Goal: Communication & Community: Answer question/provide support

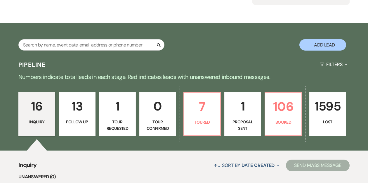
scroll to position [74, 0]
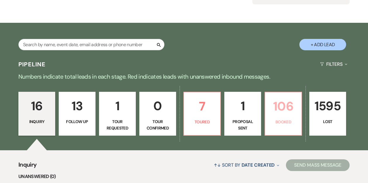
click at [273, 121] on p "Booked" at bounding box center [283, 122] width 29 height 6
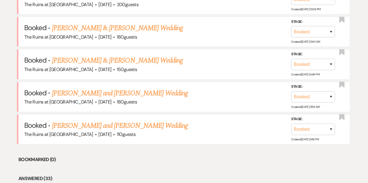
scroll to position [274, 0]
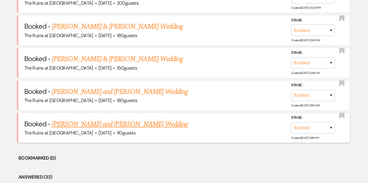
click at [122, 123] on link "[PERSON_NAME] and [PERSON_NAME] Wedding" at bounding box center [120, 124] width 136 height 11
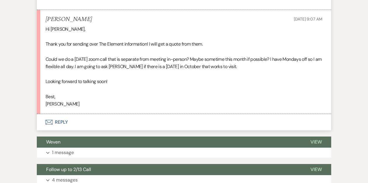
scroll to position [1321, 0]
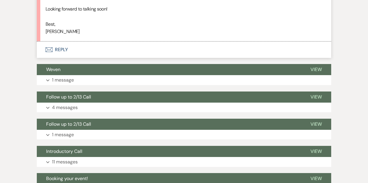
click at [60, 50] on button "Envelope Reply" at bounding box center [184, 49] width 295 height 16
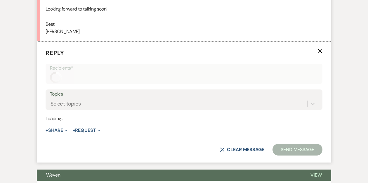
scroll to position [1331, 0]
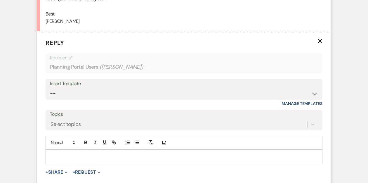
click at [55, 153] on div at bounding box center [184, 156] width 276 height 13
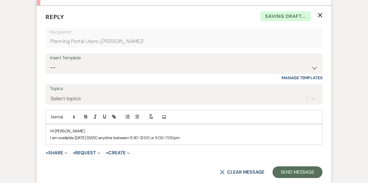
scroll to position [1357, 0]
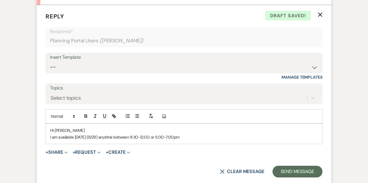
click at [161, 137] on p "I am available [DATE] (9/29) anytime between 8:30-12:00 or 5:00-7:00pm" at bounding box center [184, 137] width 268 height 6
click at [191, 137] on p "I am available [DATE] (9/29) anytime between 8:30-12:00 or 5:00-7:00pm" at bounding box center [184, 137] width 268 height 6
click at [165, 136] on p "I am available [DATE] (9/29) anytime between 8:30-12:00 or 5:00-7:00pm" at bounding box center [184, 137] width 268 height 6
click at [227, 140] on div "Hi [PERSON_NAME] I am available [DATE] (9/29) anytime between 8:30-12:00 or 2:0…" at bounding box center [184, 134] width 276 height 20
drag, startPoint x: 185, startPoint y: 136, endPoint x: 168, endPoint y: 136, distance: 17.0
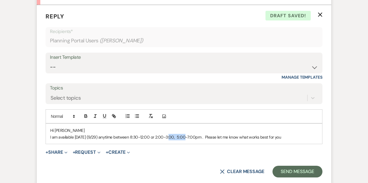
click at [168, 136] on p "I am available [DATE] (9/29) anytime between 8:30-12:00 or 2:00-3:00, 5:00-7:00…" at bounding box center [184, 137] width 268 height 6
click at [274, 136] on p "I am available [DATE] (9/29) anytime between 8:30-12:00 or 5:00-7:00pm . Please…" at bounding box center [184, 137] width 268 height 6
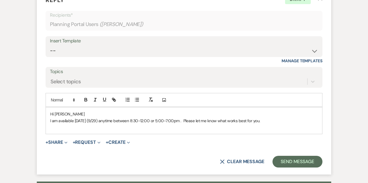
scroll to position [1376, 0]
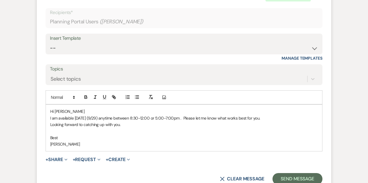
click at [193, 118] on p "I am available [DATE] (9/29) anytime between 8:30-12:00 or 5:00-7:00pm . Please…" at bounding box center [184, 118] width 268 height 6
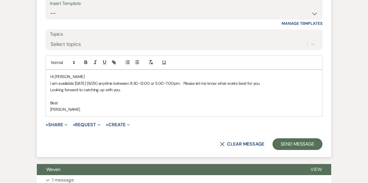
scroll to position [1411, 0]
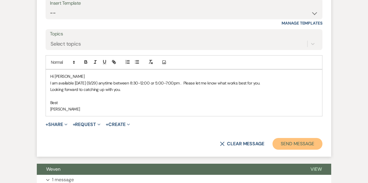
click at [283, 142] on button "Send Message" at bounding box center [298, 144] width 50 height 12
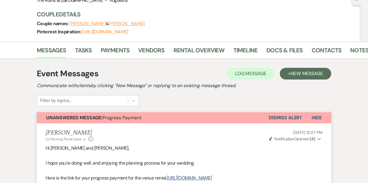
scroll to position [0, 0]
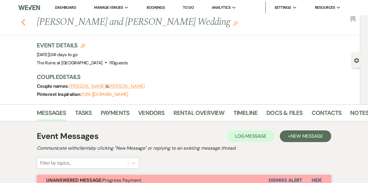
click at [22, 22] on icon "Previous" at bounding box center [23, 22] width 4 height 7
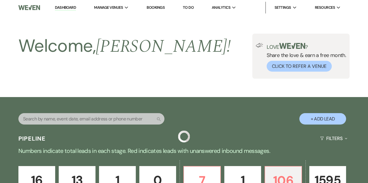
scroll to position [274, 0]
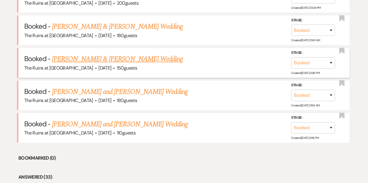
click at [88, 58] on link "[PERSON_NAME] & [PERSON_NAME] Wedding" at bounding box center [117, 59] width 131 height 11
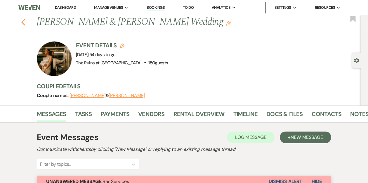
click at [22, 22] on use "button" at bounding box center [23, 22] width 4 height 6
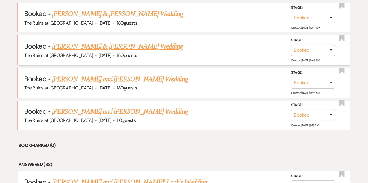
scroll to position [292, 0]
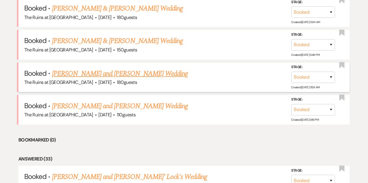
click at [101, 73] on link "[PERSON_NAME] and [PERSON_NAME] Wedding" at bounding box center [120, 73] width 136 height 11
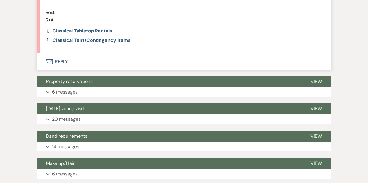
scroll to position [769, 0]
